Goal: Task Accomplishment & Management: Complete application form

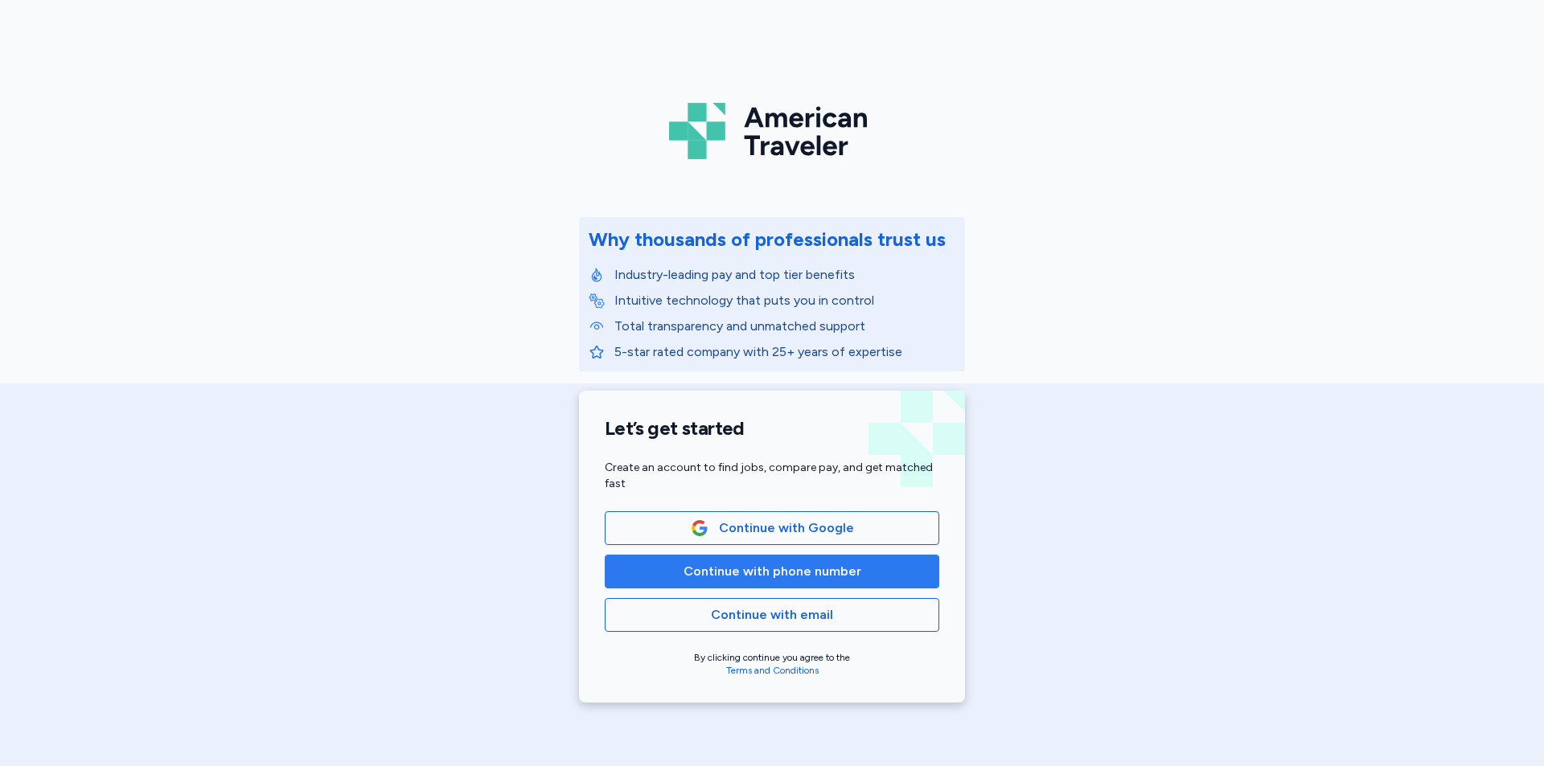
click at [673, 572] on span "Continue with phone number" at bounding box center [771, 571] width 307 height 19
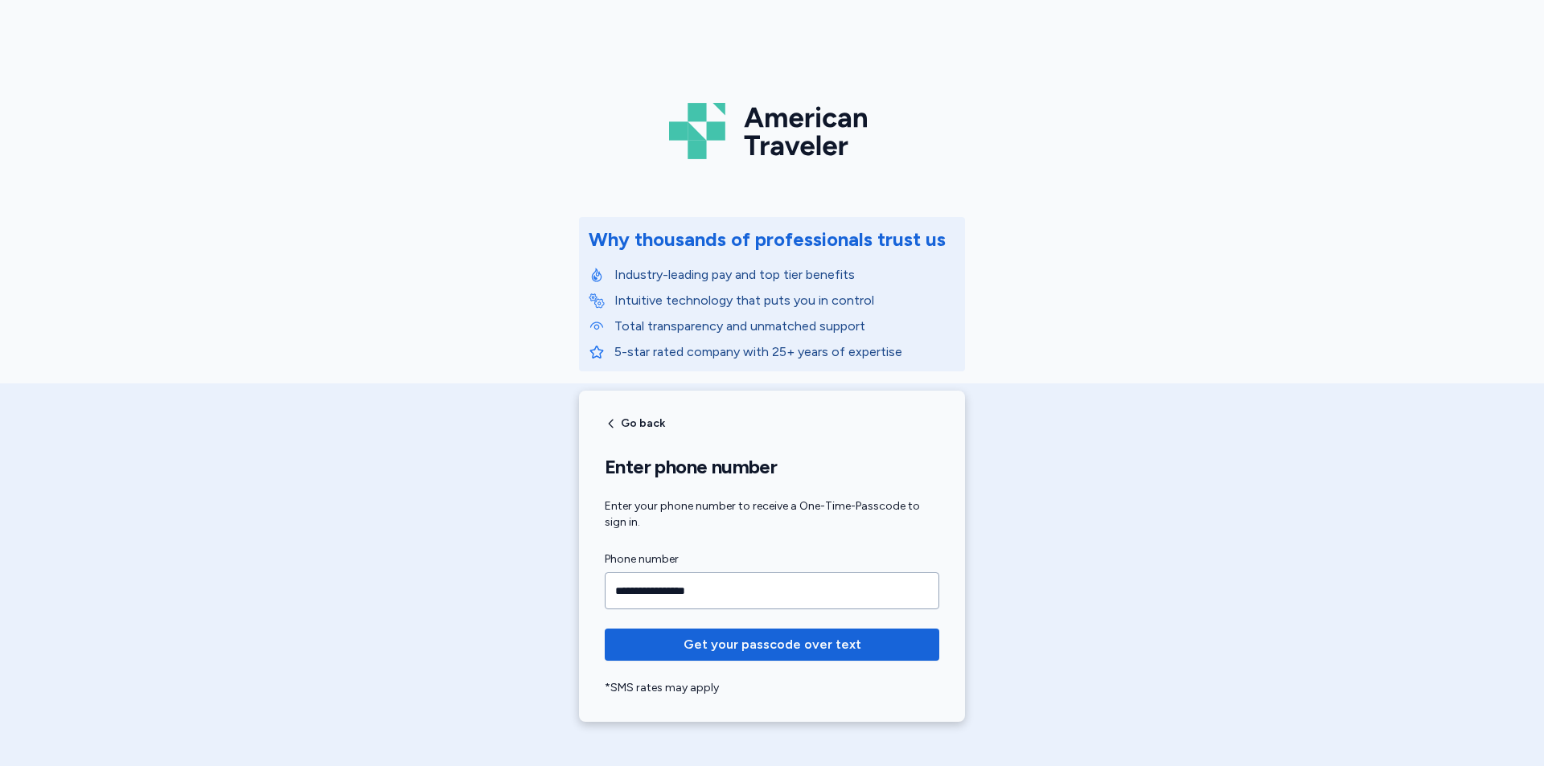
type input "**********"
click at [605, 629] on button "Get your passcode over text" at bounding box center [772, 645] width 334 height 32
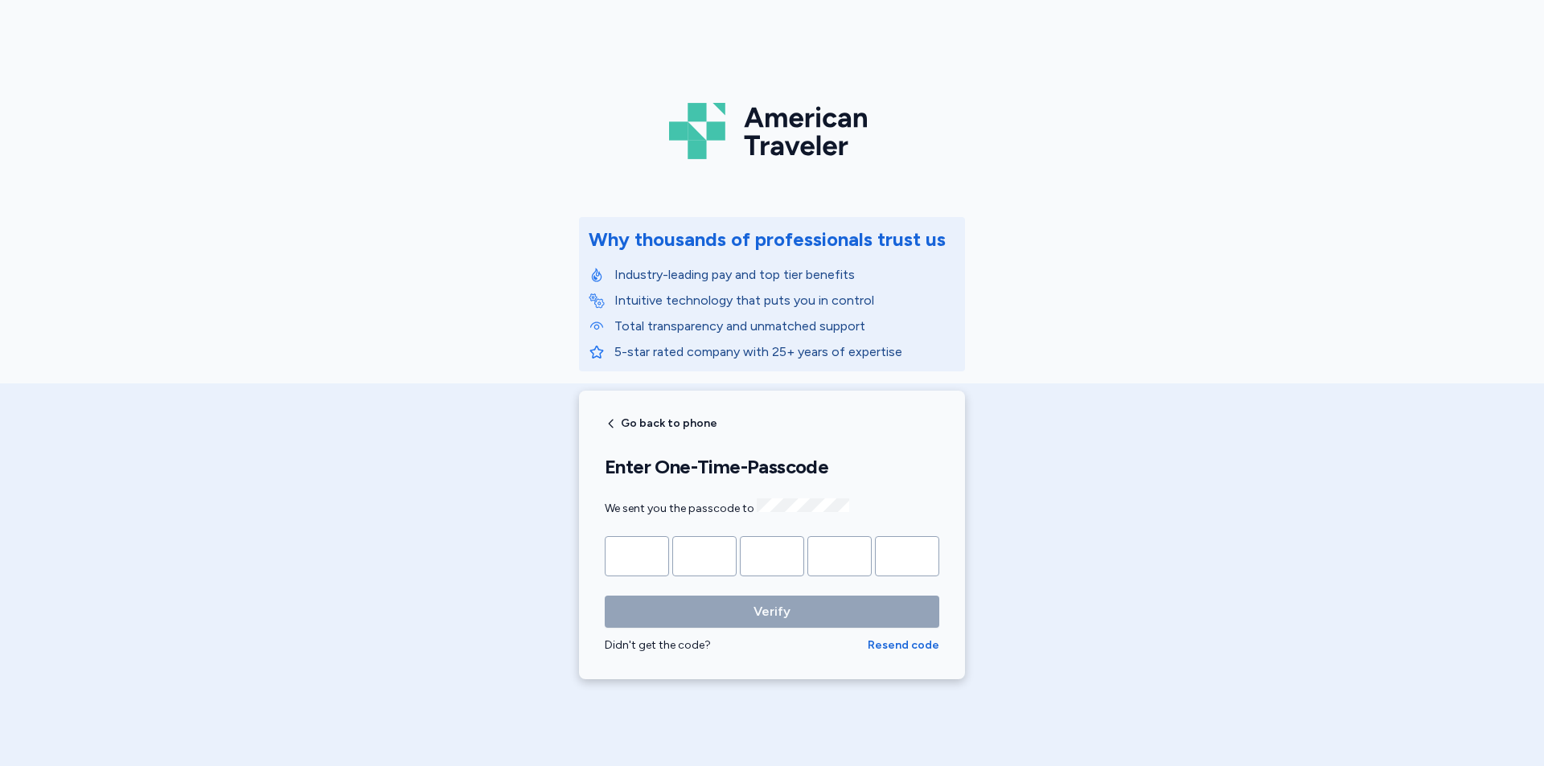
type input "*"
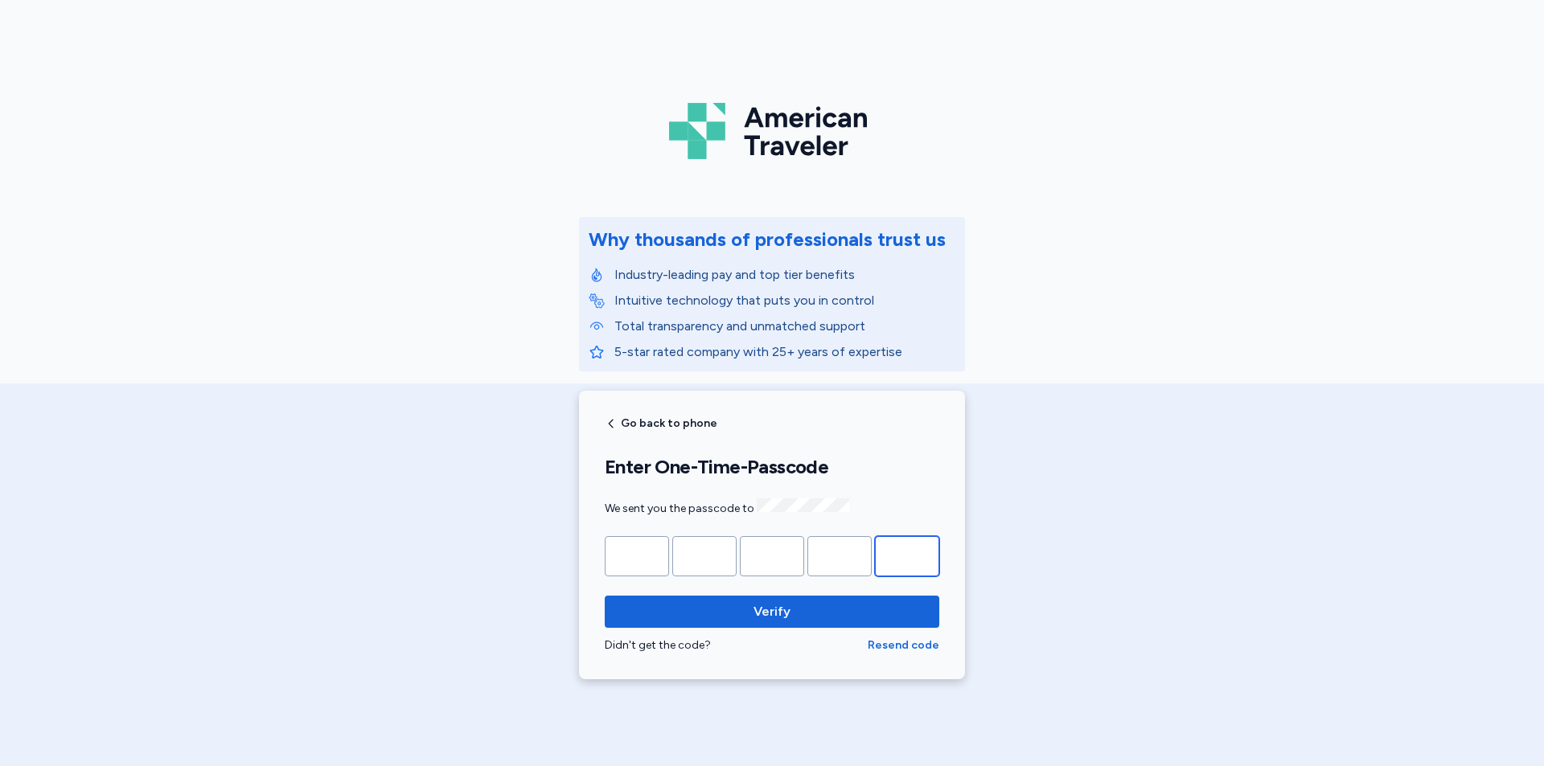
type input "*"
click at [605, 596] on button "Verify" at bounding box center [772, 612] width 334 height 32
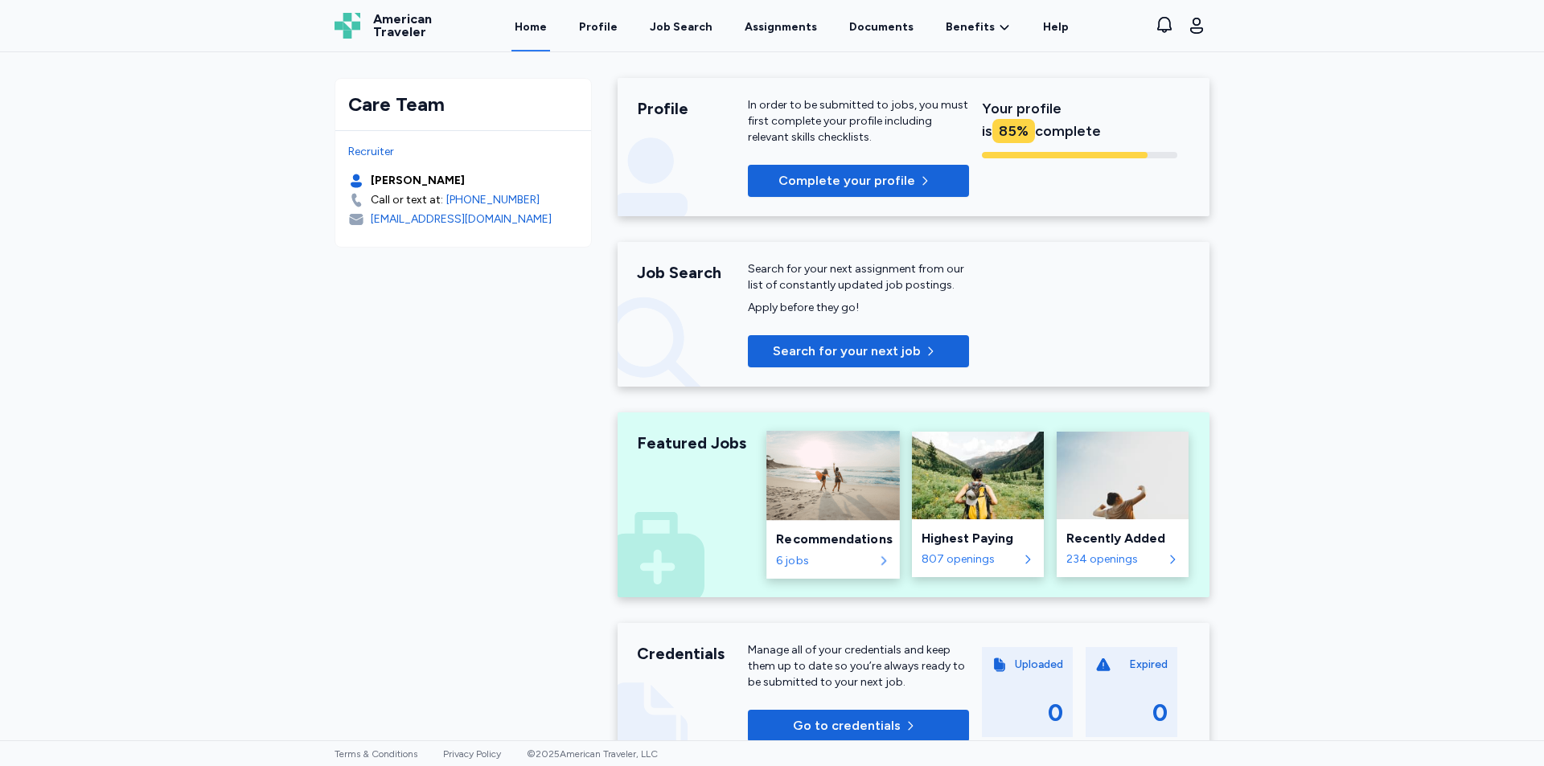
click at [778, 561] on div "6 jobs" at bounding box center [824, 560] width 97 height 16
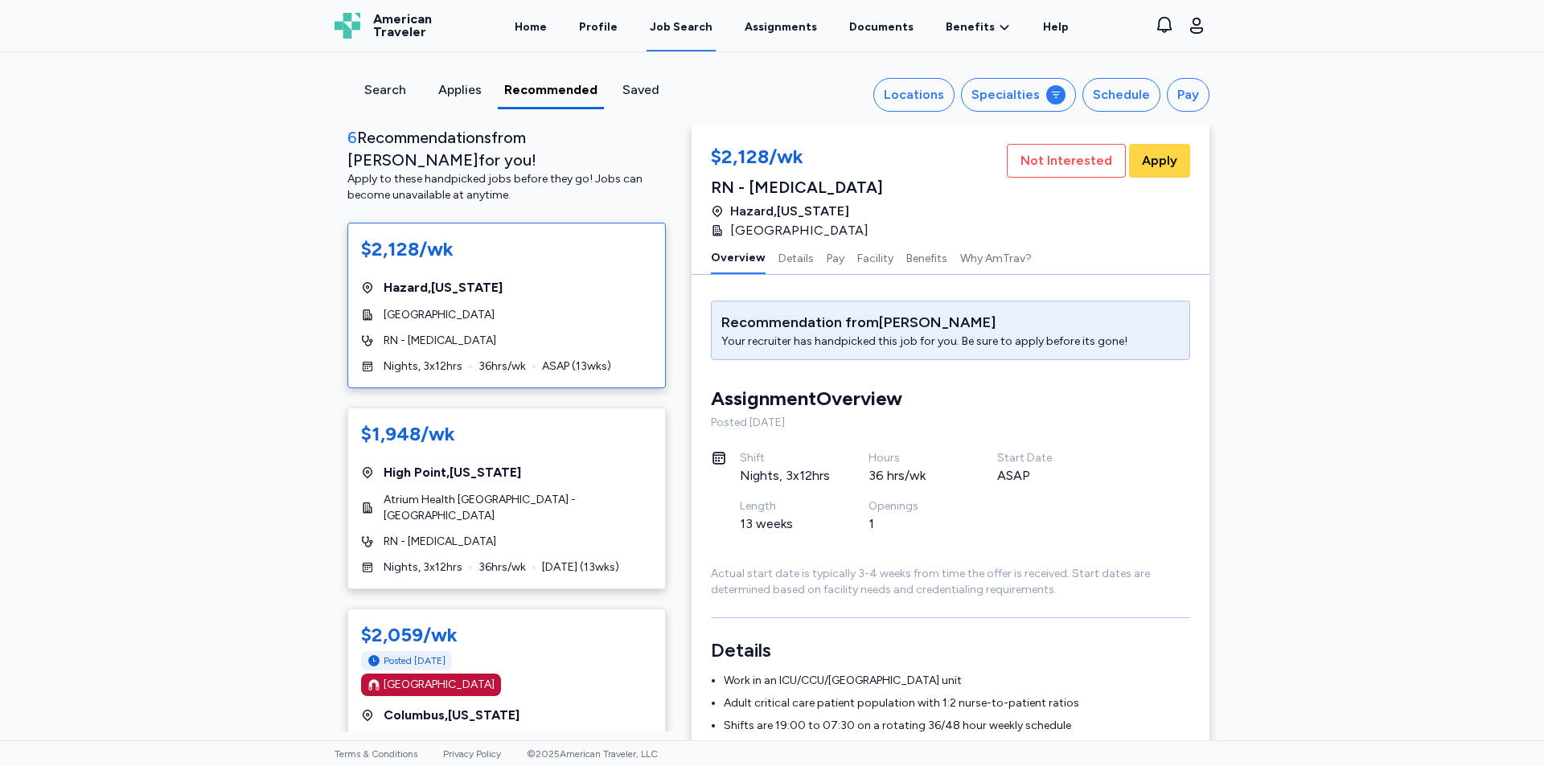
click at [1265, 279] on div "Search Applies Recommended Saved Locations Specialties Schedule Pay 6 Recommend…" at bounding box center [772, 396] width 1544 height 688
click at [311, 396] on div "Search Applies Recommended Saved Locations Specialties Schedule Pay 6 Recommend…" at bounding box center [772, 396] width 1544 height 688
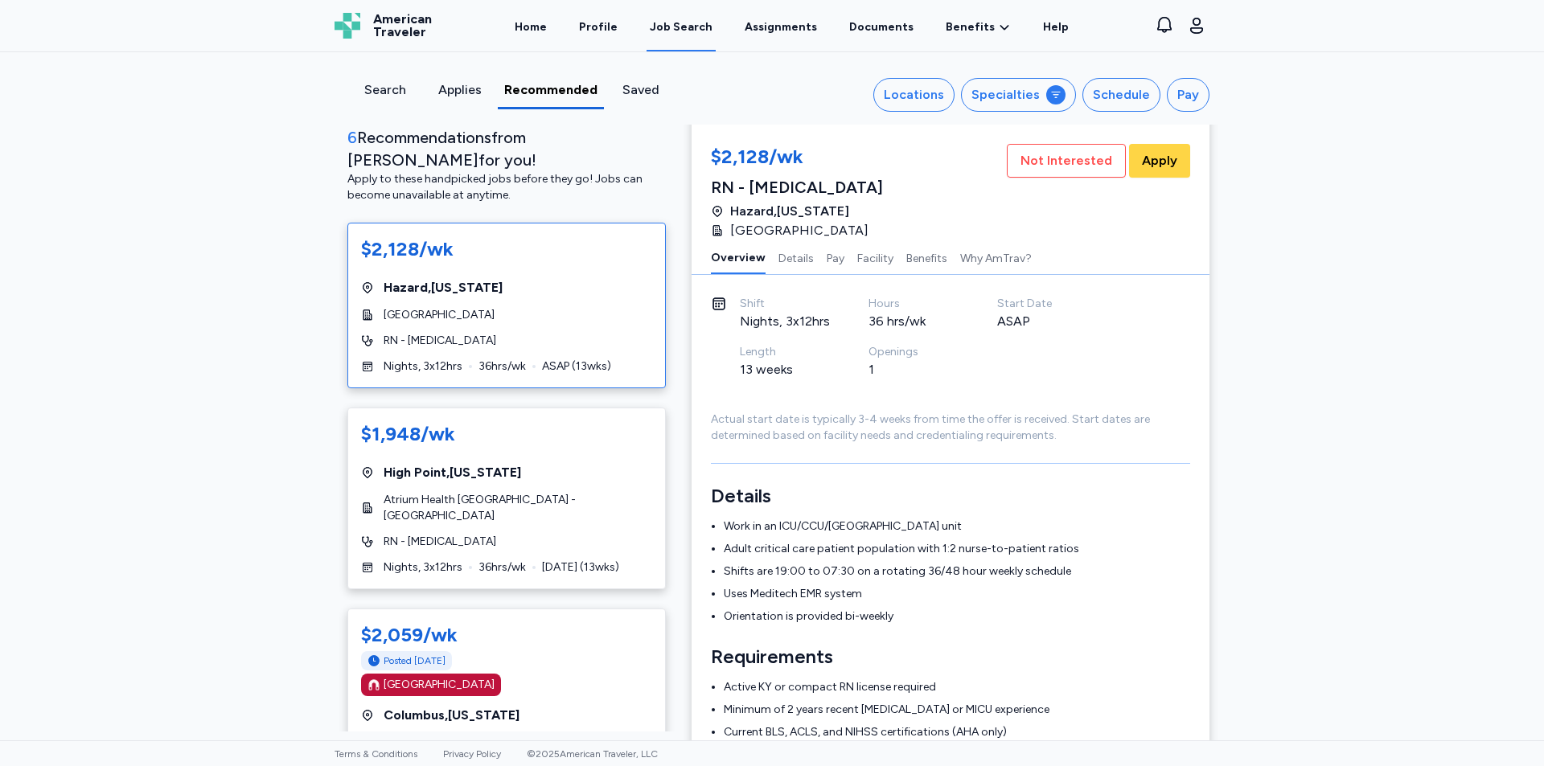
scroll to position [161, 0]
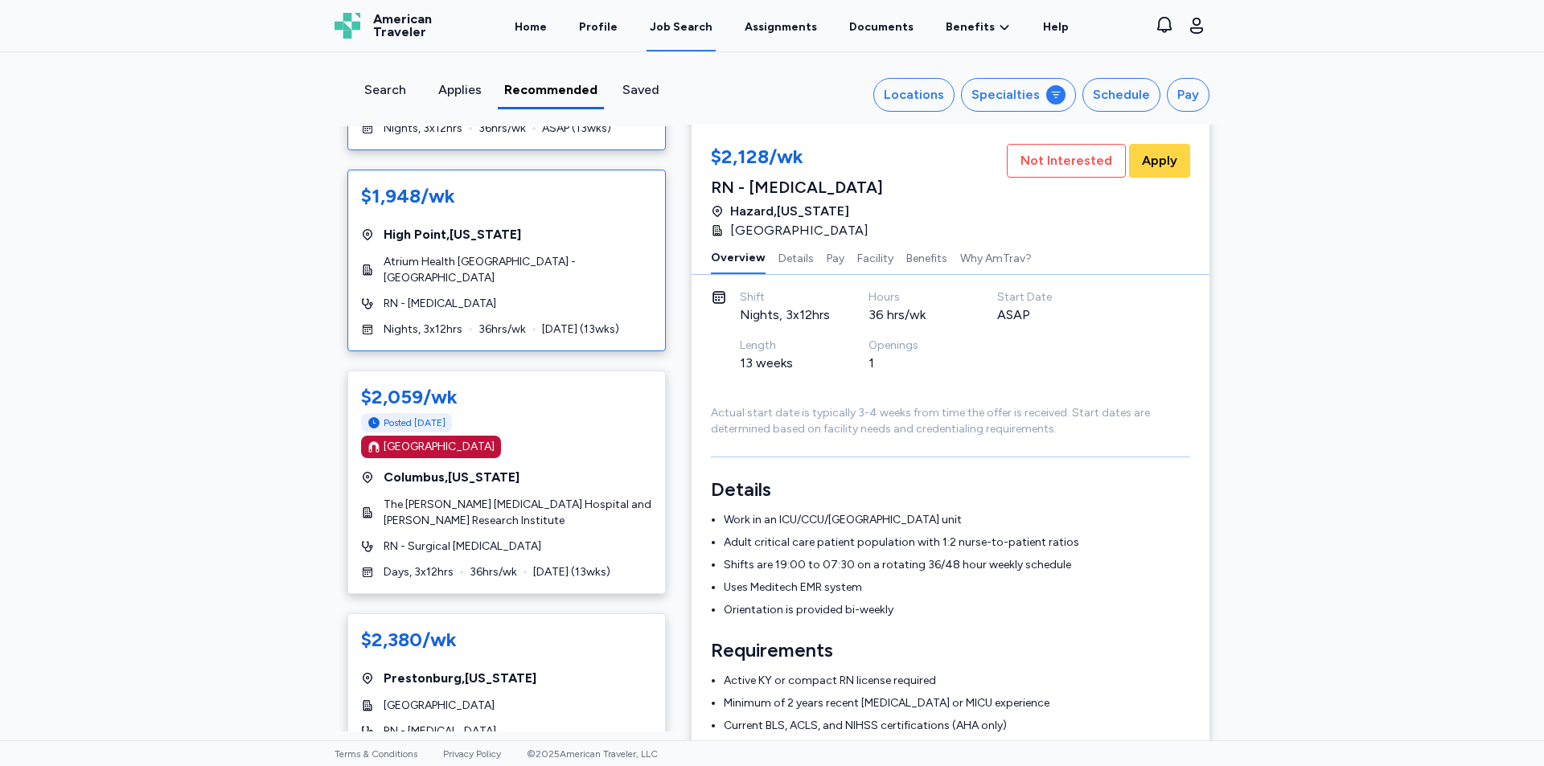
scroll to position [241, 0]
click at [626, 381] on div "$2,059/wk" at bounding box center [506, 394] width 291 height 26
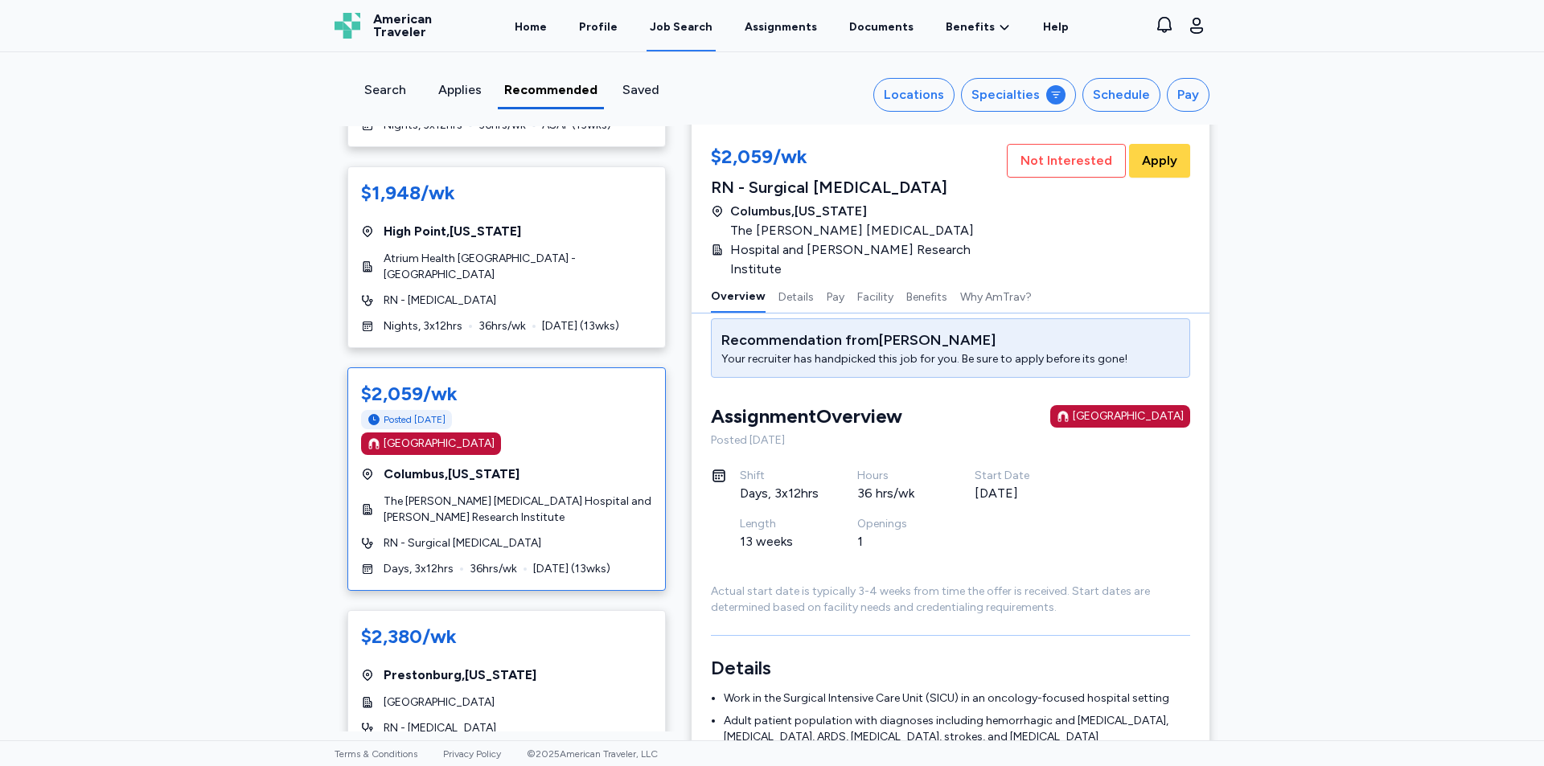
click at [646, 336] on div "$2,128/[PERSON_NAME] , [US_STATE] Hazard [GEOGRAPHIC_DATA] RN - [MEDICAL_DATA] …" at bounding box center [506, 596] width 318 height 1229
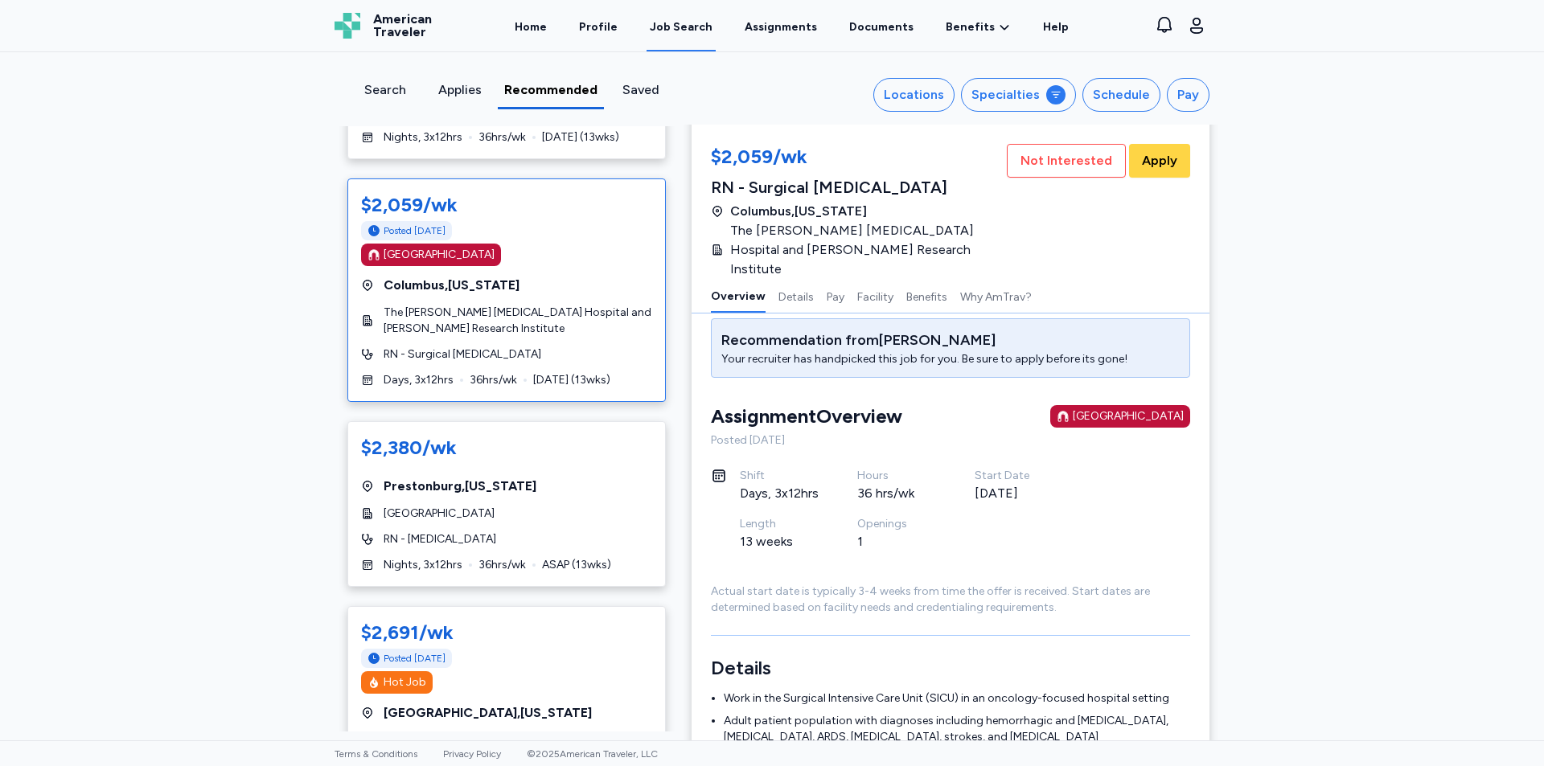
scroll to position [482, 0]
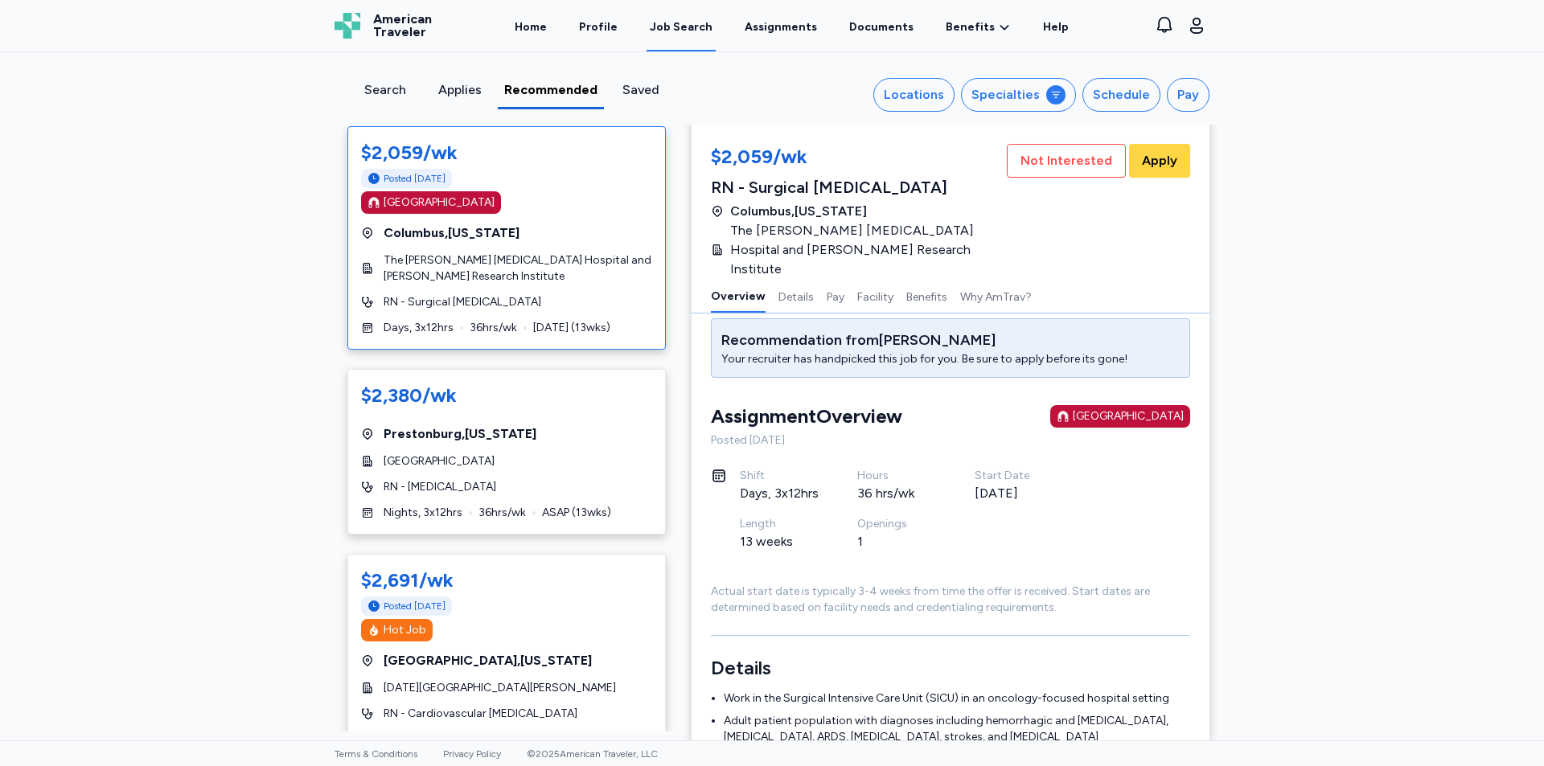
click at [650, 520] on div "6 Recommendation s from [PERSON_NAME] for you! Apply to these handpicked jobs b…" at bounding box center [506, 428] width 344 height 605
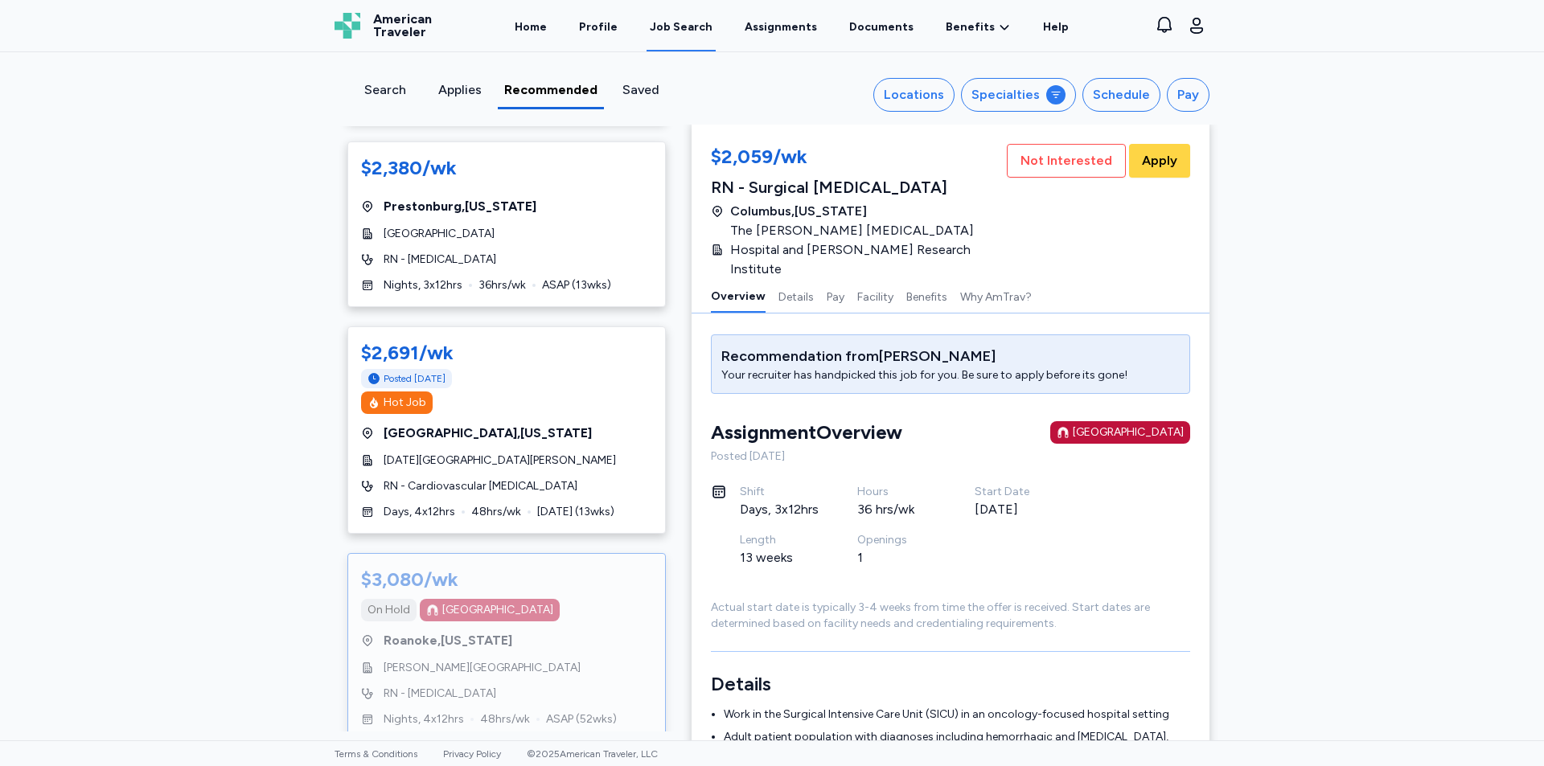
scroll to position [0, 0]
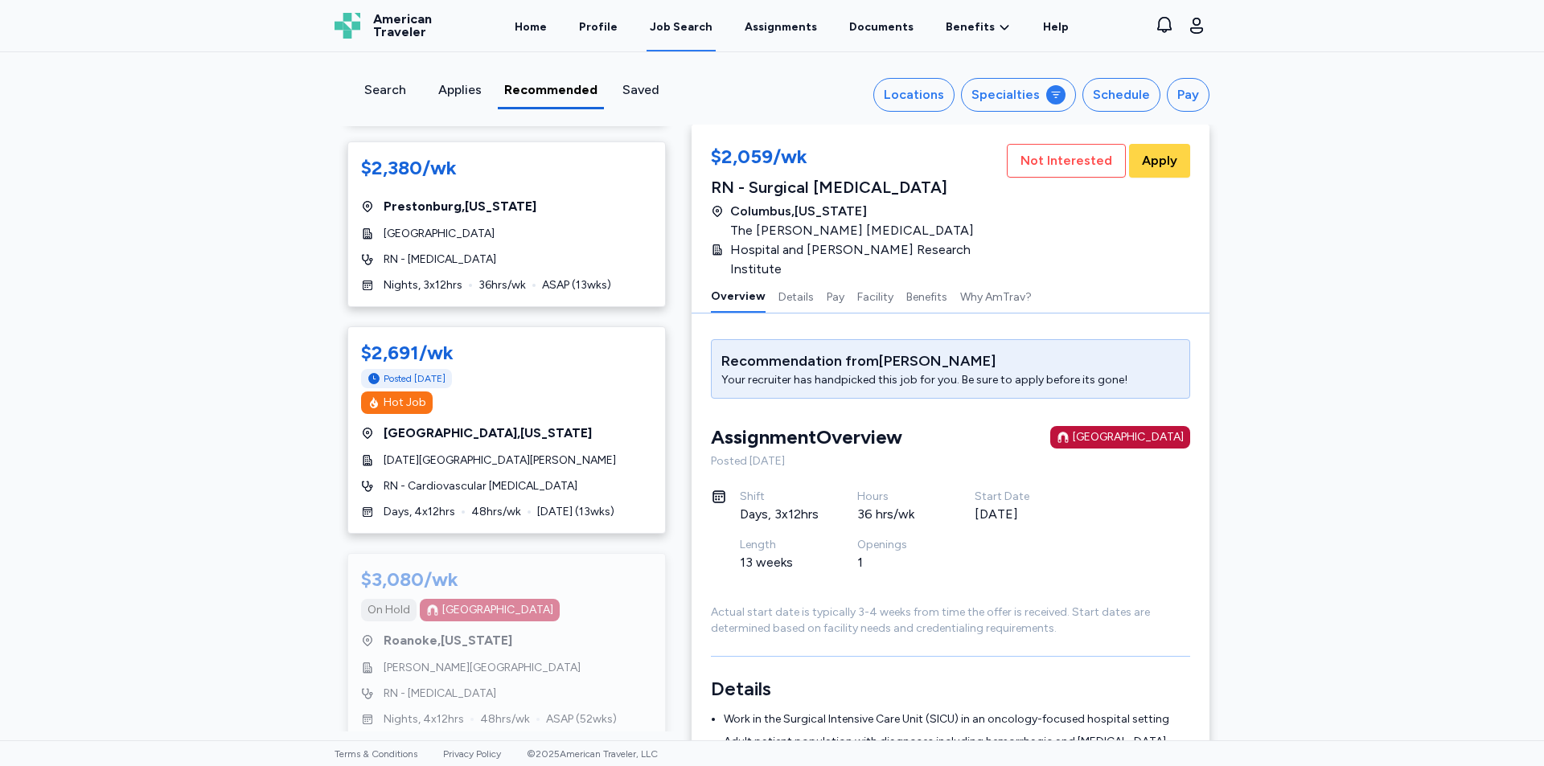
click at [651, 371] on div "6 Recommendation s from [PERSON_NAME] for you! Apply to these handpicked jobs b…" at bounding box center [506, 428] width 344 height 605
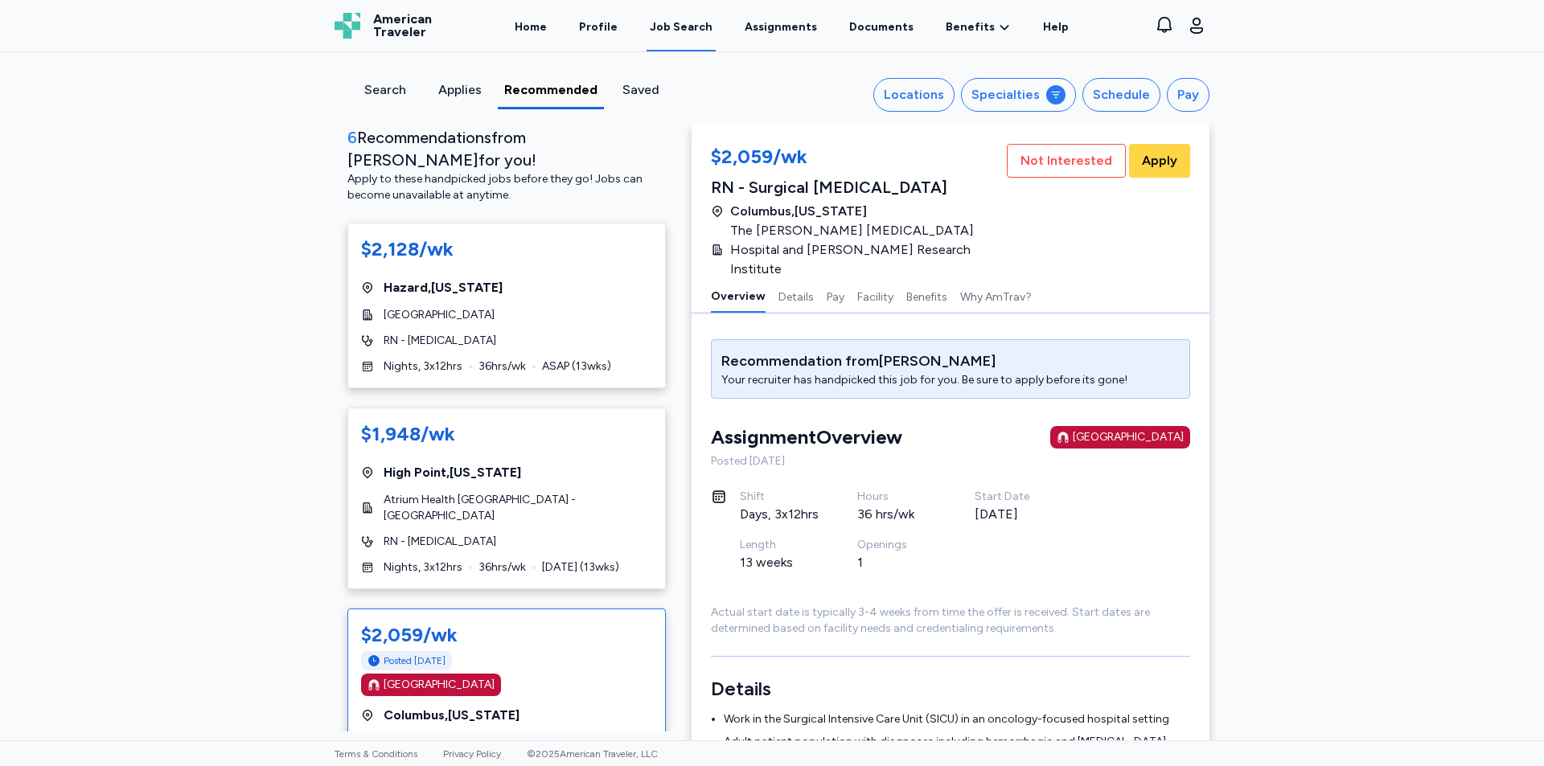
click at [649, 183] on div "6 Recommendation s from [PERSON_NAME] for you! Apply to these handpicked jobs b…" at bounding box center [506, 428] width 344 height 605
